Goal: Transaction & Acquisition: Download file/media

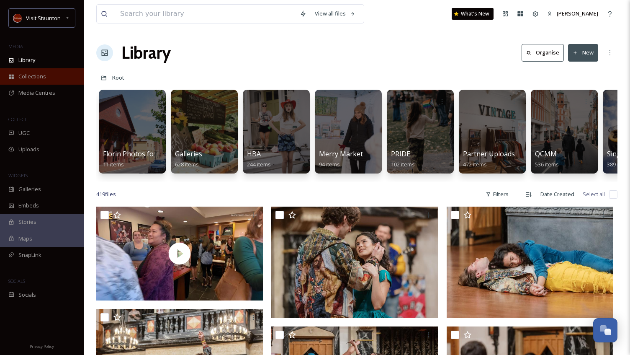
click at [55, 80] on div "Collections" at bounding box center [42, 76] width 84 height 16
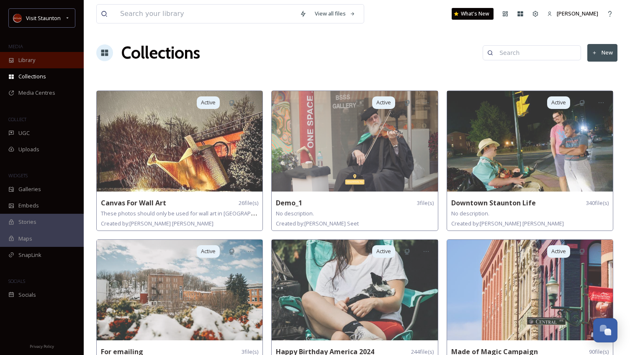
click at [46, 63] on div "Library" at bounding box center [42, 60] width 84 height 16
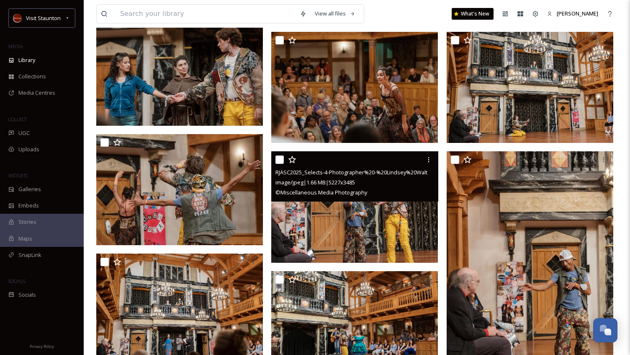
scroll to position [503, 0]
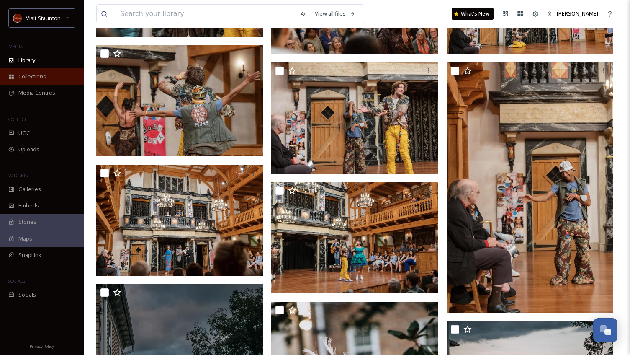
click at [38, 77] on span "Collections" at bounding box center [32, 76] width 28 height 8
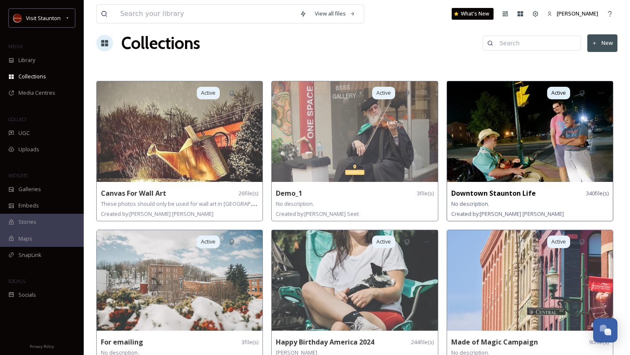
scroll to position [42, 0]
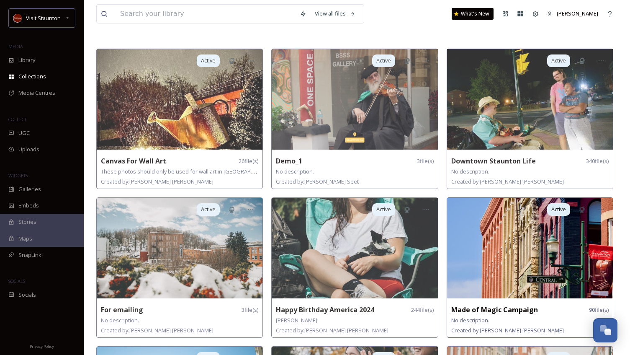
click at [514, 307] on strong "Made of Magic Campaign" at bounding box center [494, 309] width 87 height 9
click at [544, 231] on img at bounding box center [530, 248] width 166 height 101
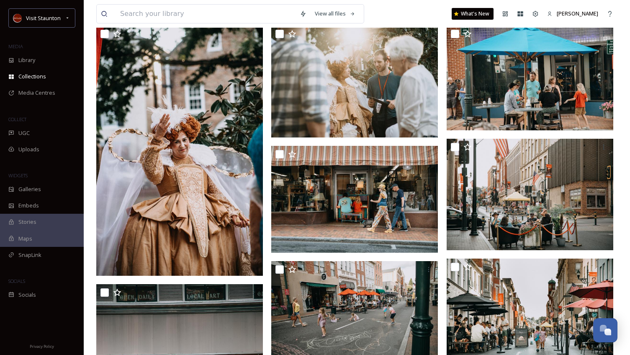
scroll to position [168, 0]
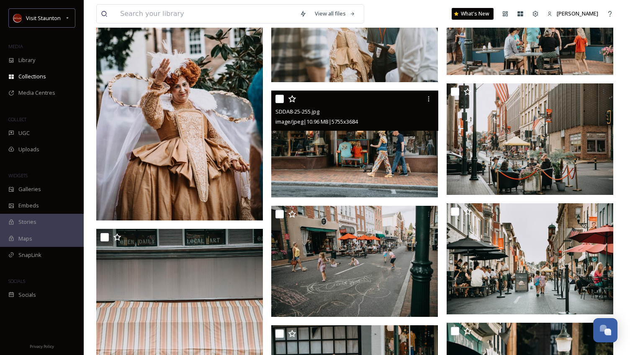
click at [368, 157] on img at bounding box center [354, 143] width 167 height 107
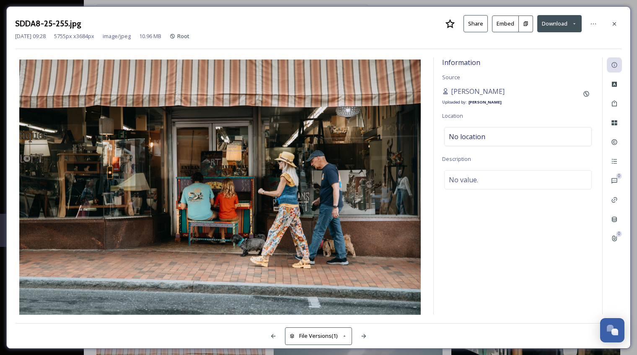
click at [554, 26] on button "Download" at bounding box center [559, 23] width 44 height 17
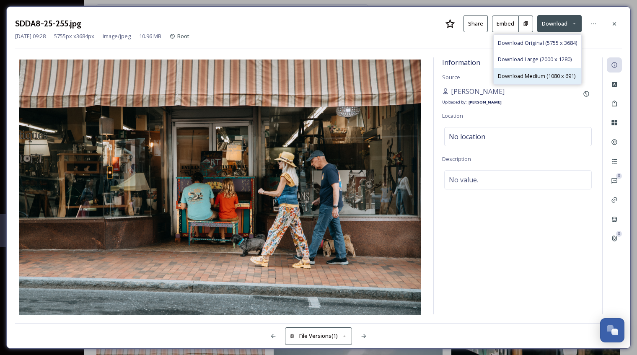
click at [536, 75] on span "Download Medium (1080 x 691)" at bounding box center [536, 76] width 77 height 8
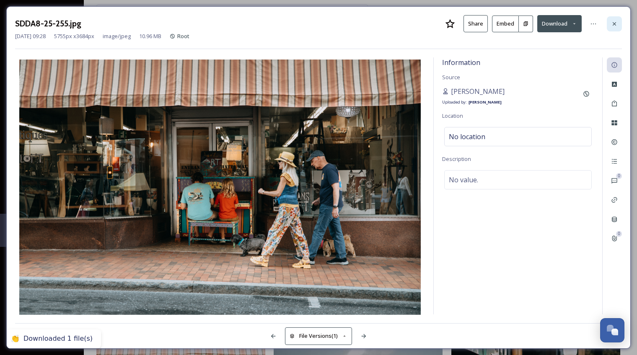
click at [620, 23] on div at bounding box center [613, 23] width 15 height 15
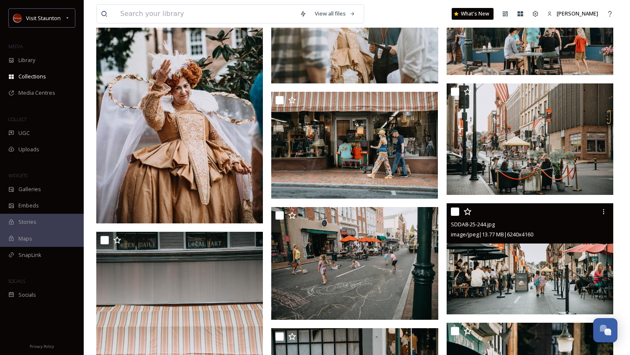
click at [526, 261] on img at bounding box center [530, 258] width 167 height 111
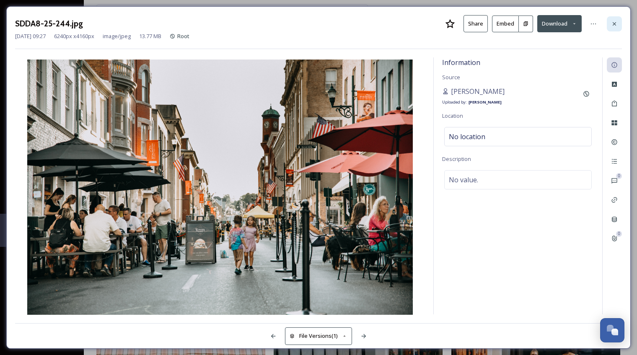
click at [611, 25] on icon at bounding box center [614, 24] width 7 height 7
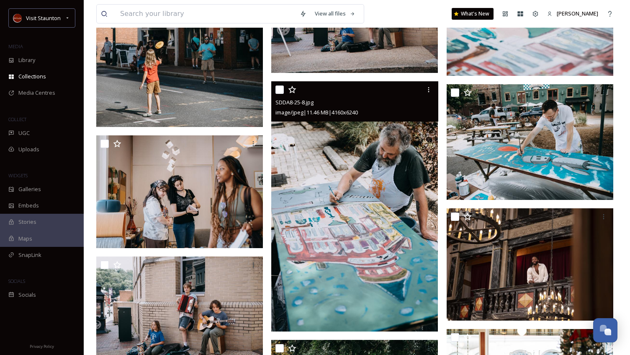
scroll to position [2010, 0]
